Goal: Information Seeking & Learning: Compare options

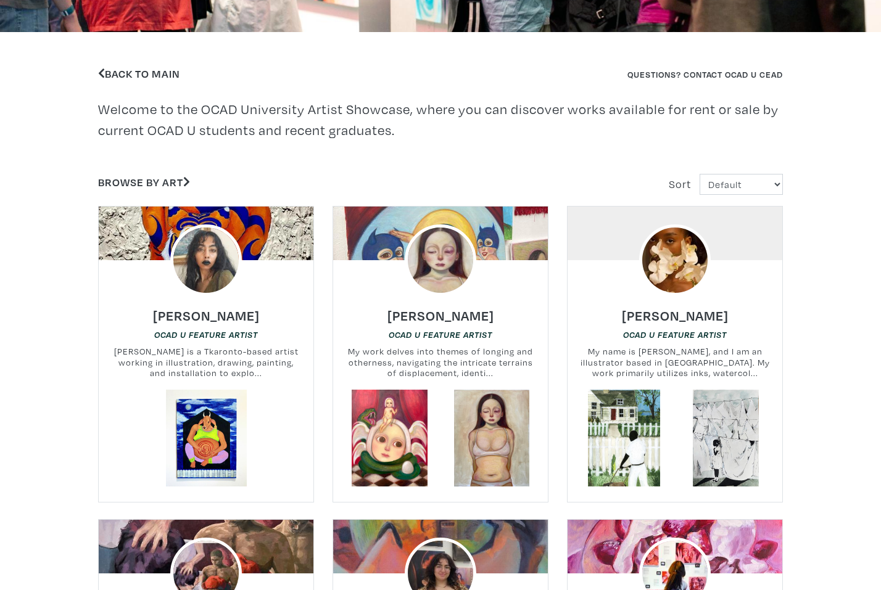
scroll to position [278, 0]
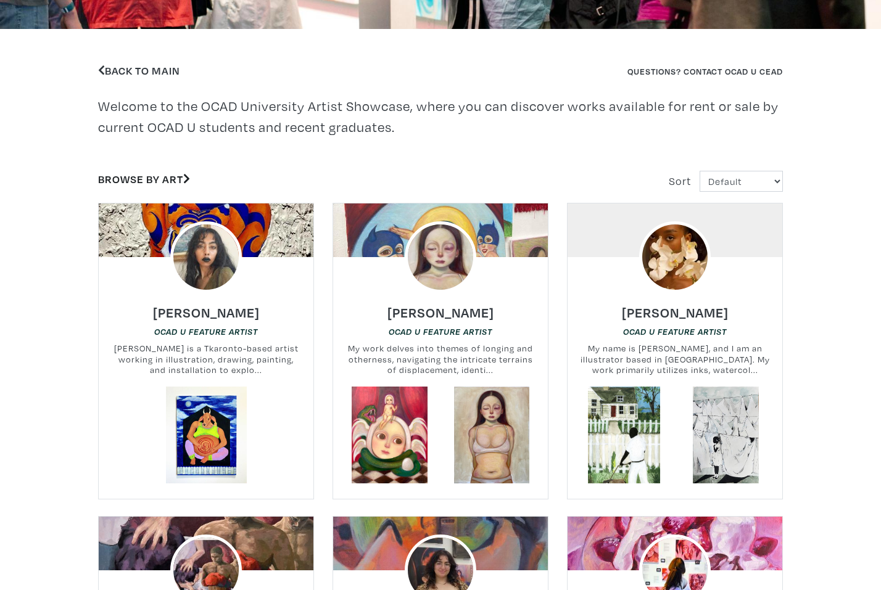
click at [152, 180] on link "Browse by Art" at bounding box center [144, 179] width 92 height 14
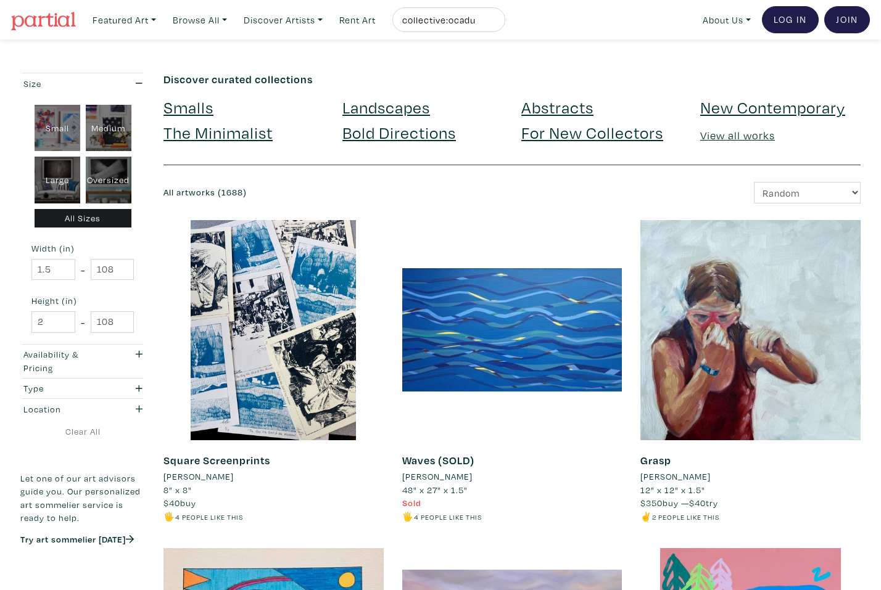
click at [123, 172] on div "Oversized" at bounding box center [109, 180] width 46 height 47
type input "48"
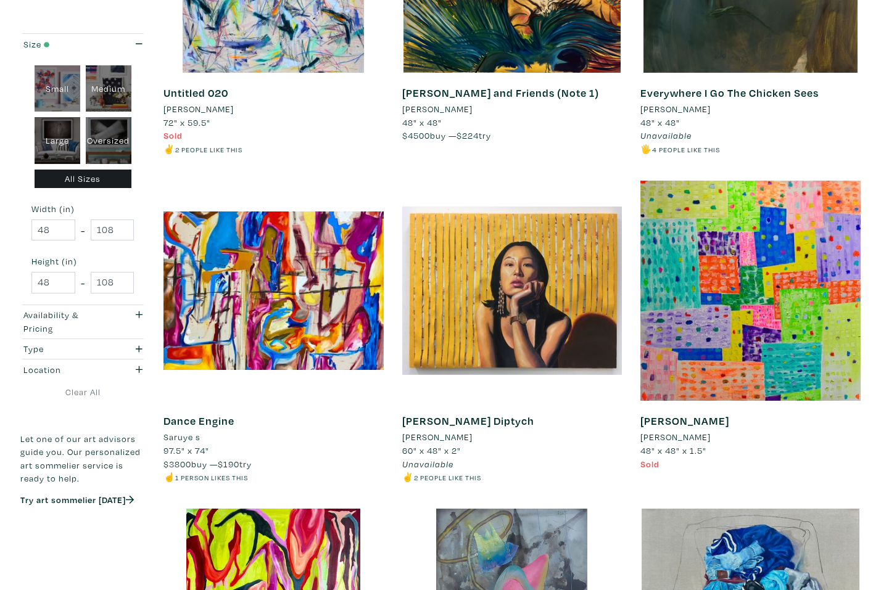
scroll to position [369, 0]
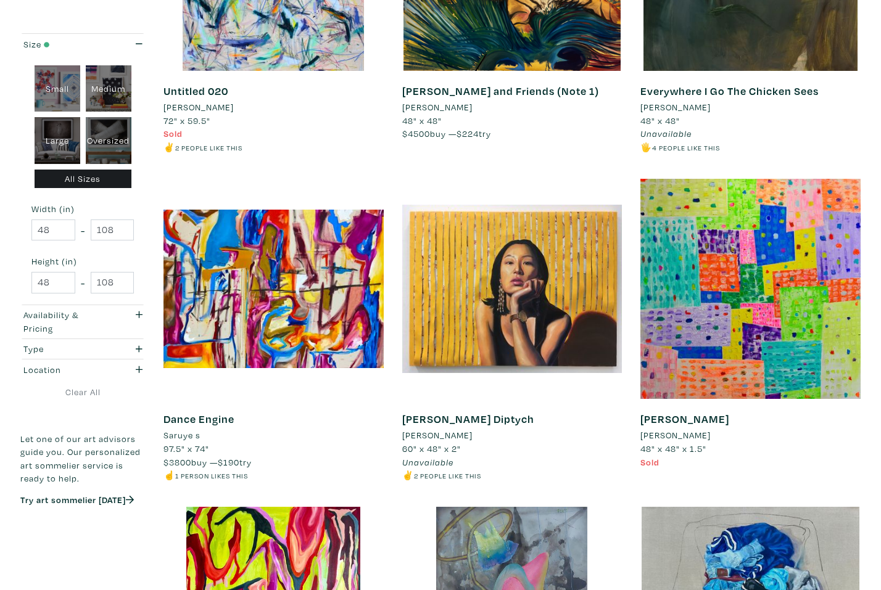
click at [61, 91] on div "Small" at bounding box center [58, 88] width 46 height 47
type input "1"
type input "16"
type input "1"
type input "16"
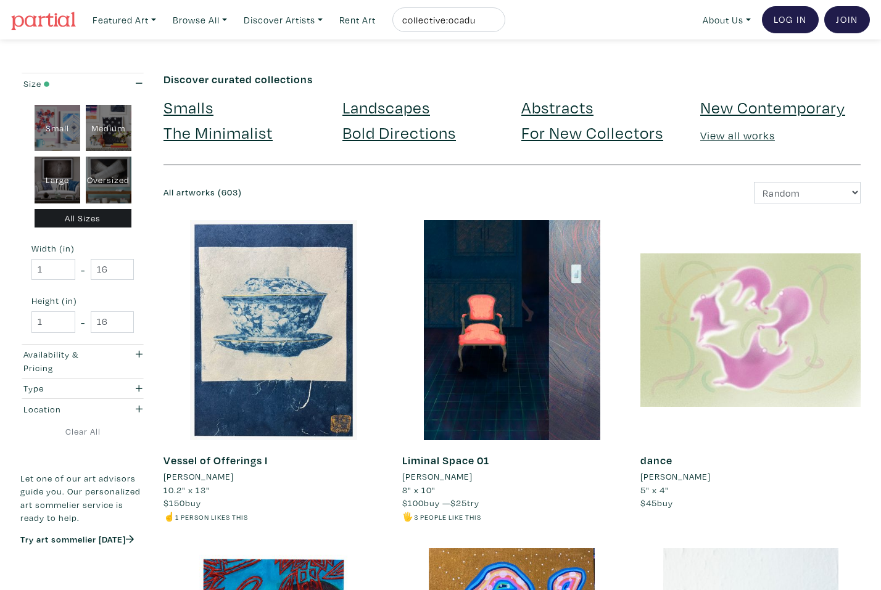
click at [754, 107] on link "New Contemporary" at bounding box center [772, 107] width 145 height 22
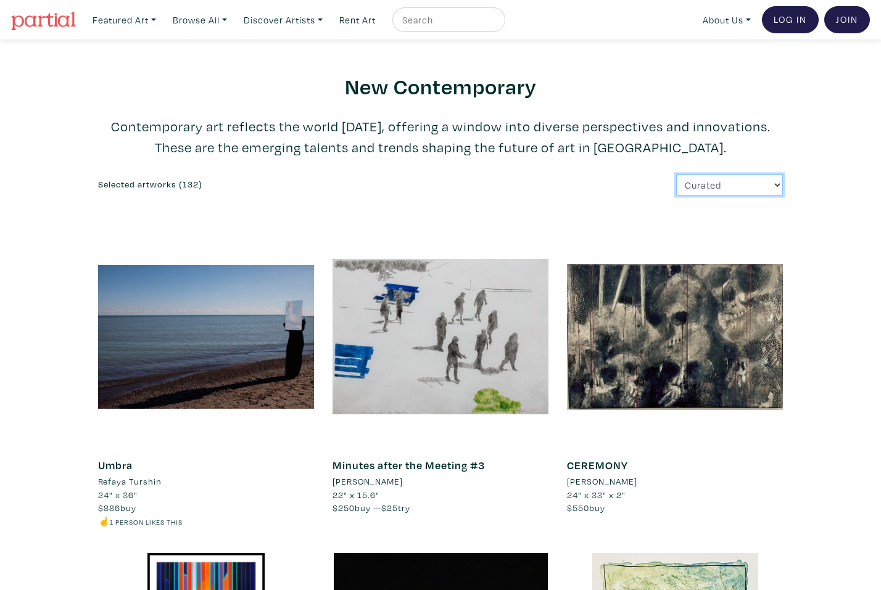
click at [693, 181] on select "Curated Newest Random Price: Low to High Price: High to Low" at bounding box center [729, 186] width 107 height 22
select select "id"
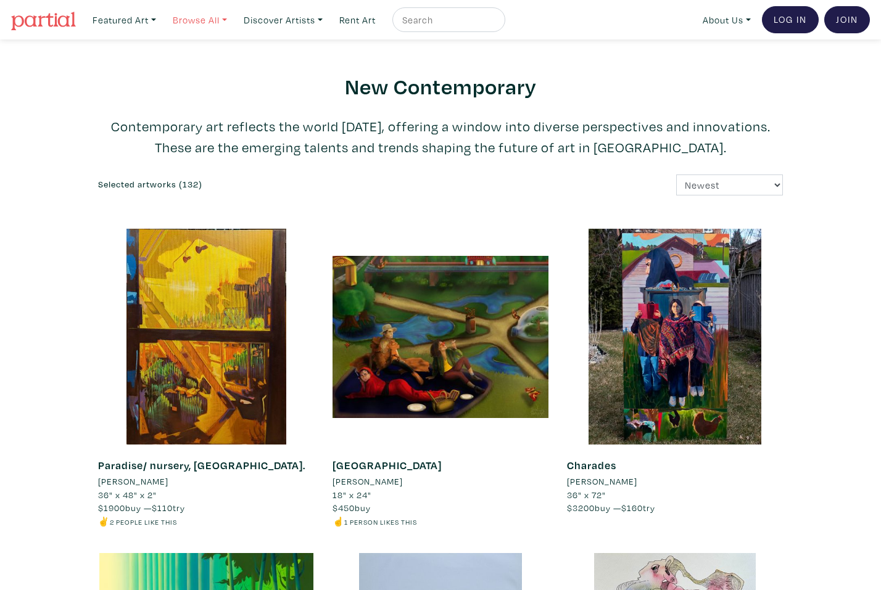
click at [162, 20] on link "Browse All" at bounding box center [124, 19] width 75 height 25
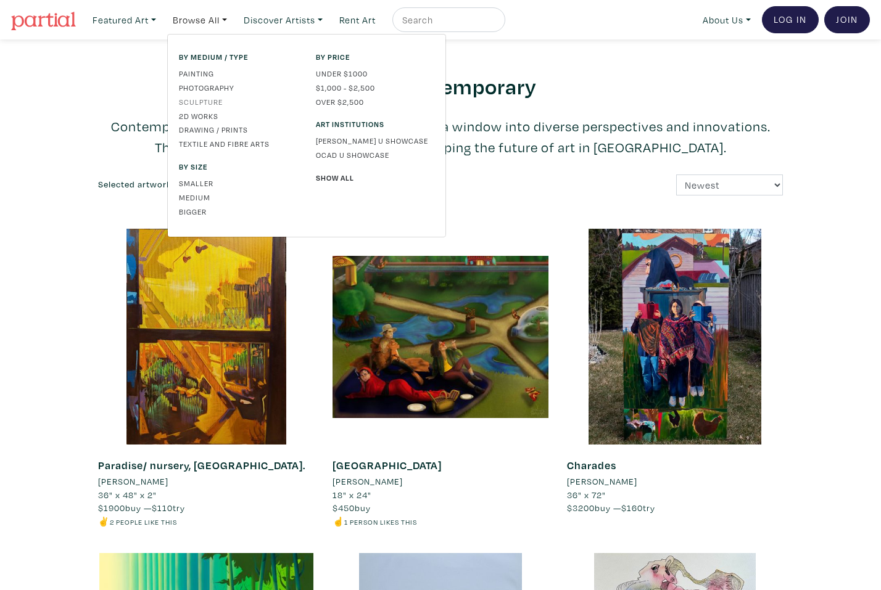
click at [202, 102] on link "Sculpture" at bounding box center [238, 101] width 118 height 11
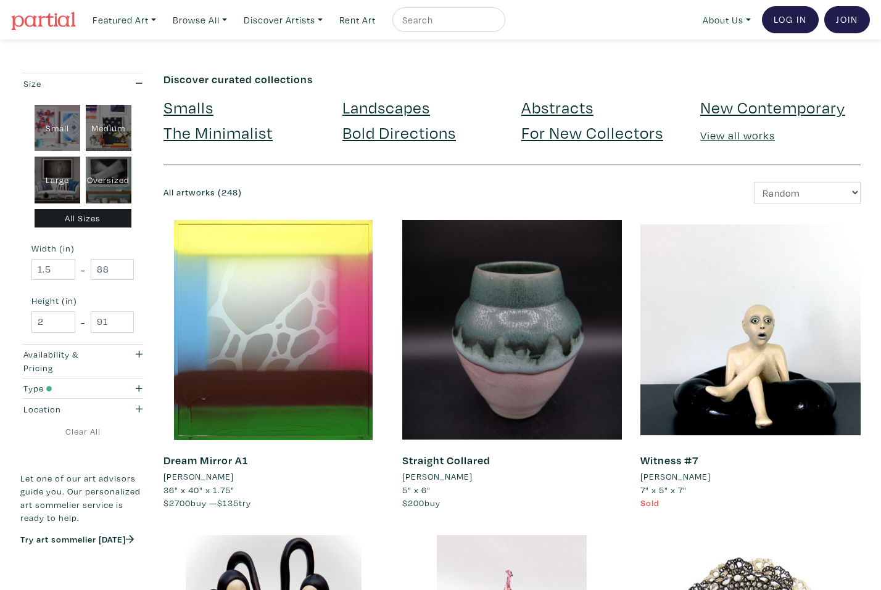
click at [734, 138] on link "View all works" at bounding box center [737, 135] width 75 height 14
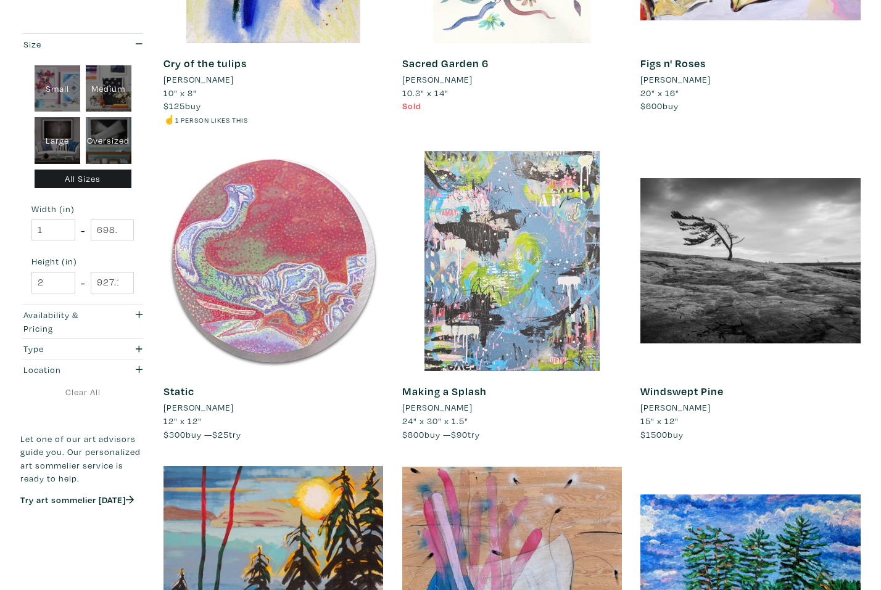
scroll to position [1350, 0]
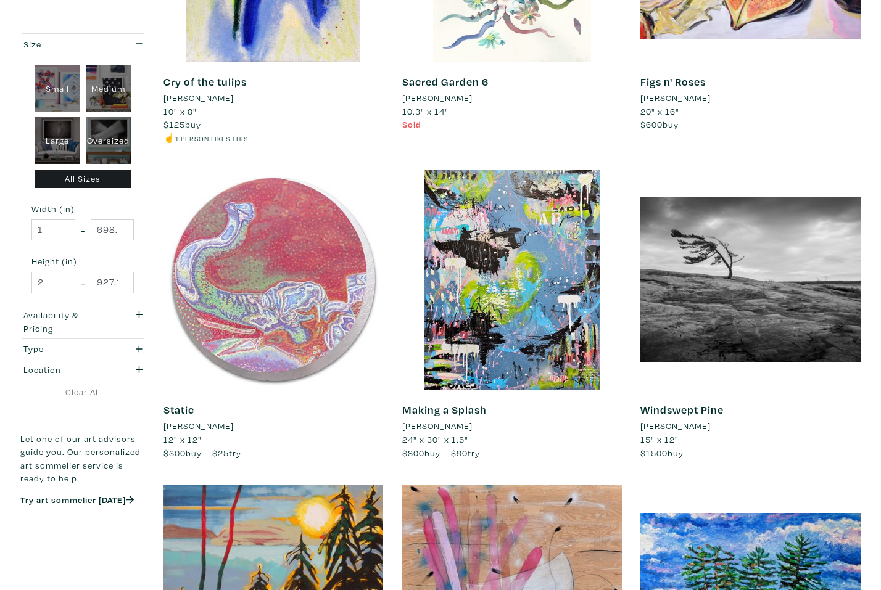
click at [52, 79] on div "Small" at bounding box center [58, 88] width 46 height 47
type input "16"
type input "1"
type input "16"
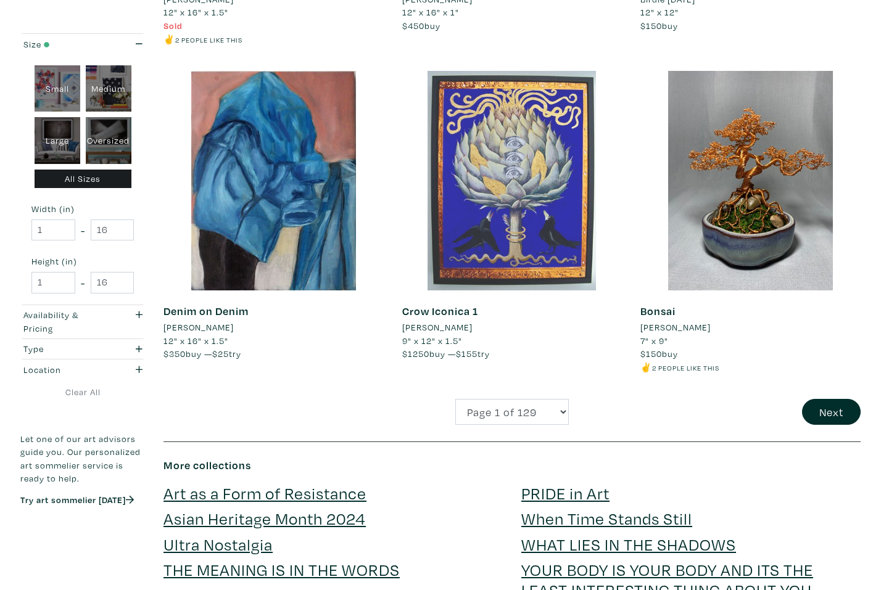
scroll to position [2432, 0]
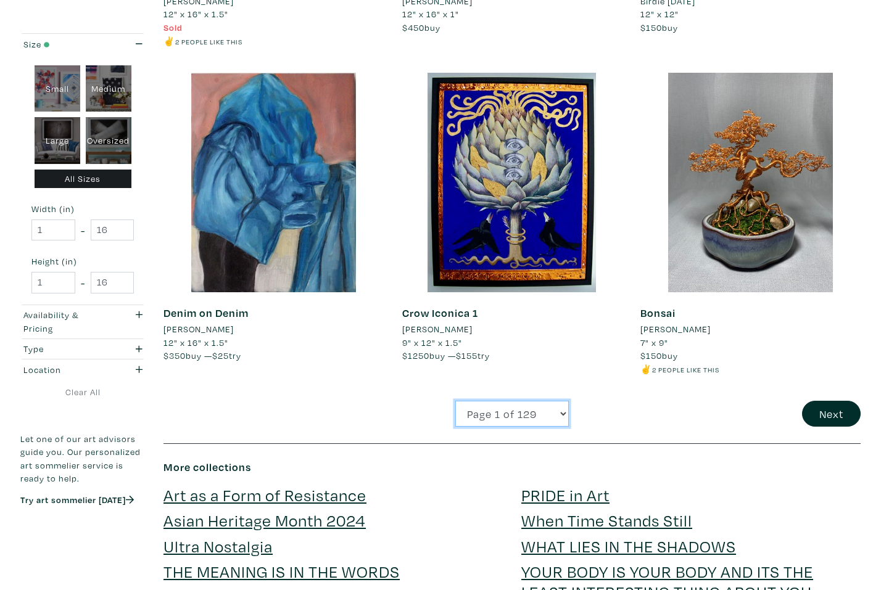
click at [556, 416] on select "Page 1 of 129 Page 2 of 129 Page 3 of 129 Page 4 of 129 Page 5 of 129 Page 6 of…" at bounding box center [511, 414] width 113 height 27
select select "2"
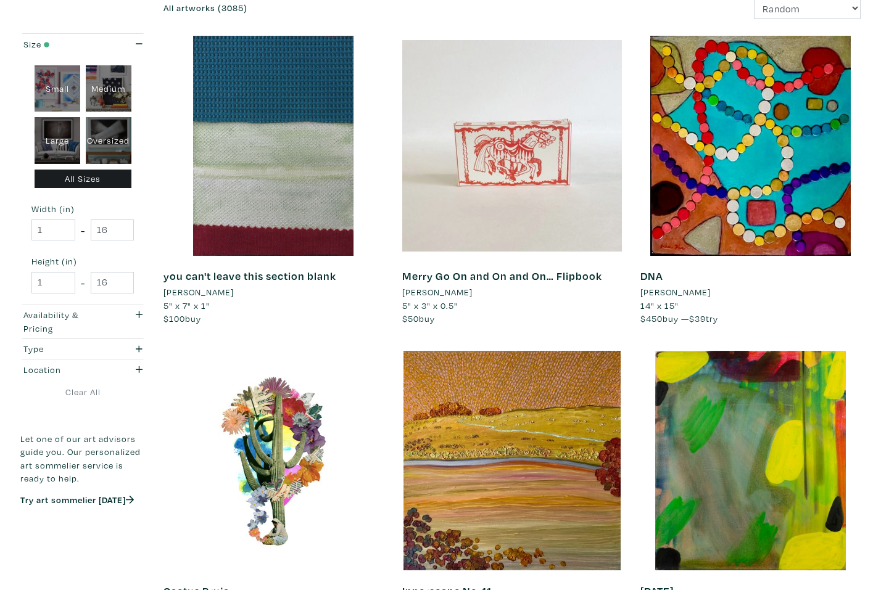
scroll to position [165, 0]
